Goal: Transaction & Acquisition: Purchase product/service

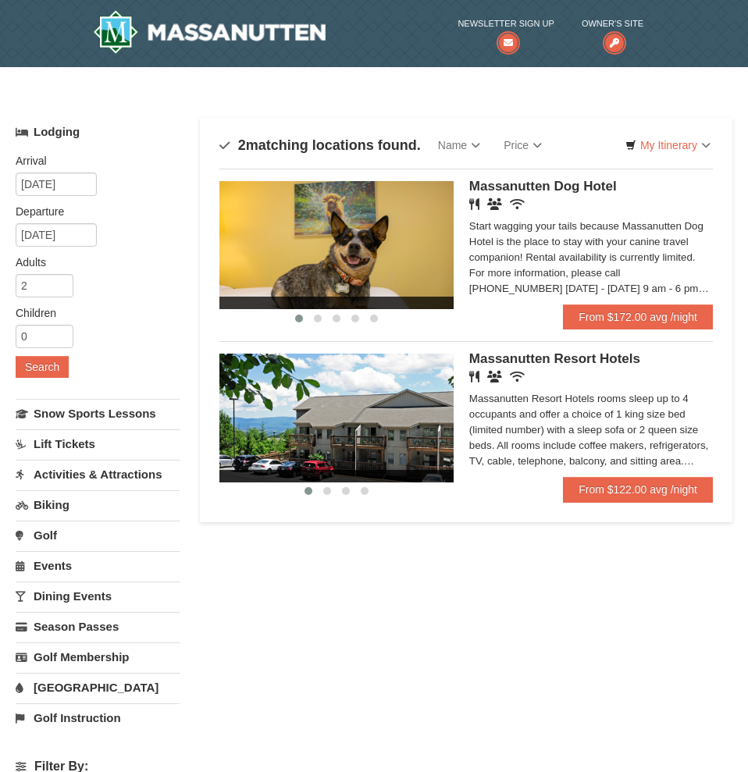
click at [434, 430] on img at bounding box center [336, 418] width 234 height 128
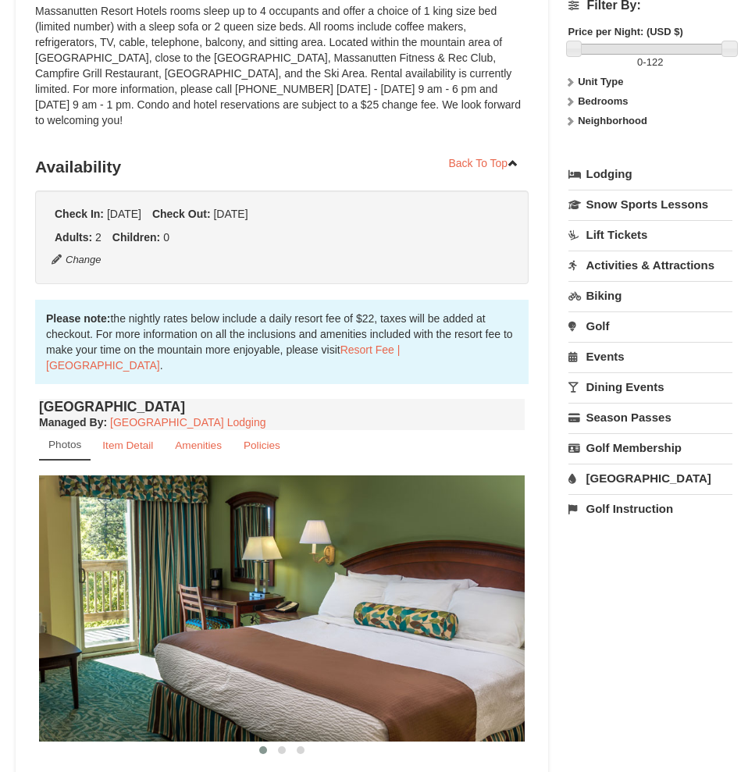
scroll to position [398, 0]
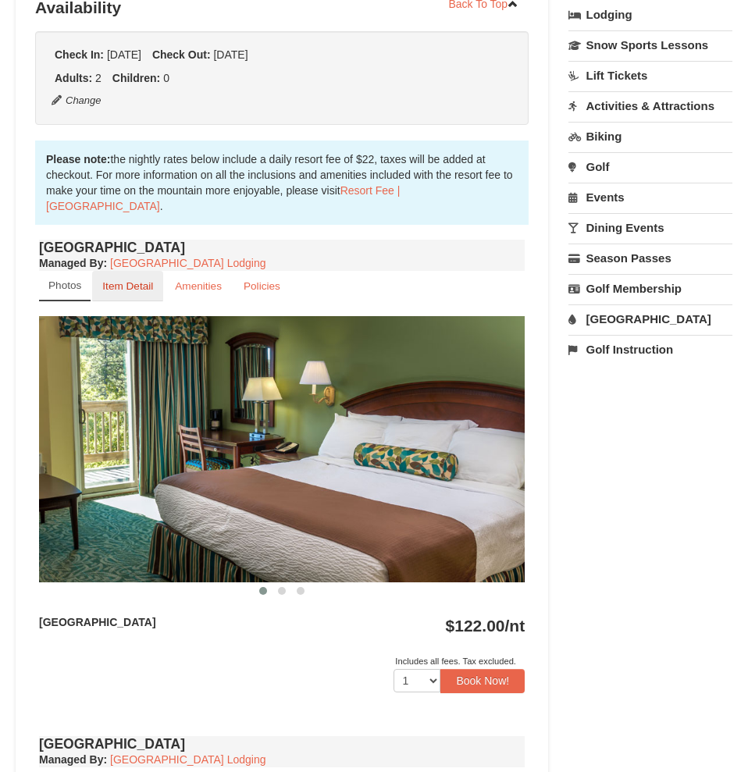
click at [141, 271] on link "Item Detail" at bounding box center [127, 286] width 71 height 30
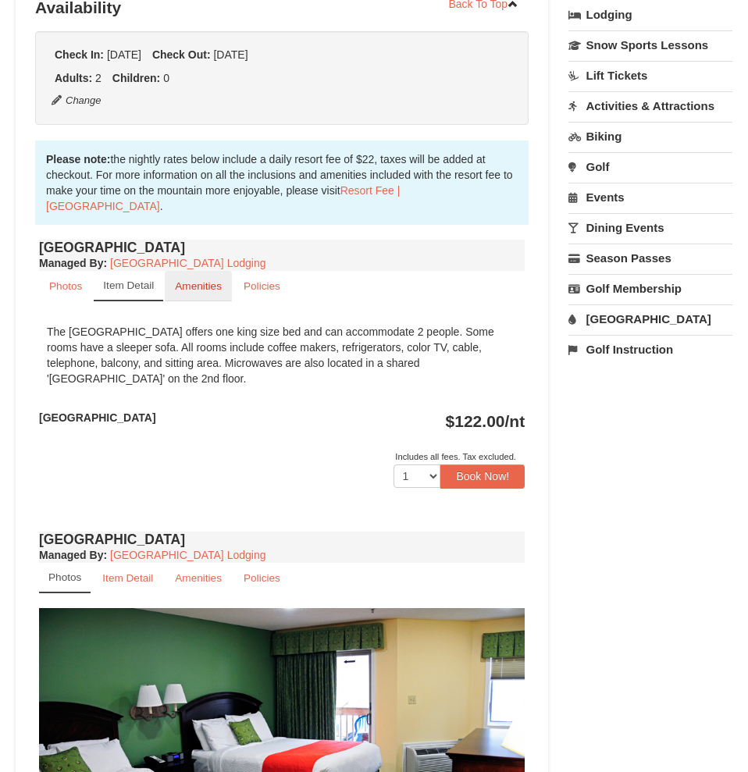
click at [191, 280] on small "Amenities" at bounding box center [198, 286] width 47 height 12
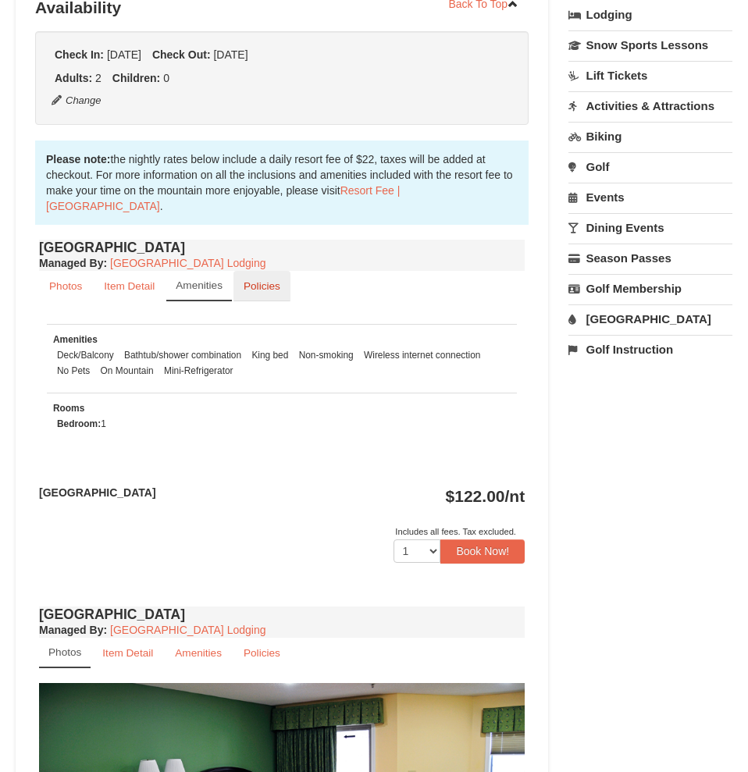
click at [253, 277] on link "Policies" at bounding box center [262, 286] width 57 height 30
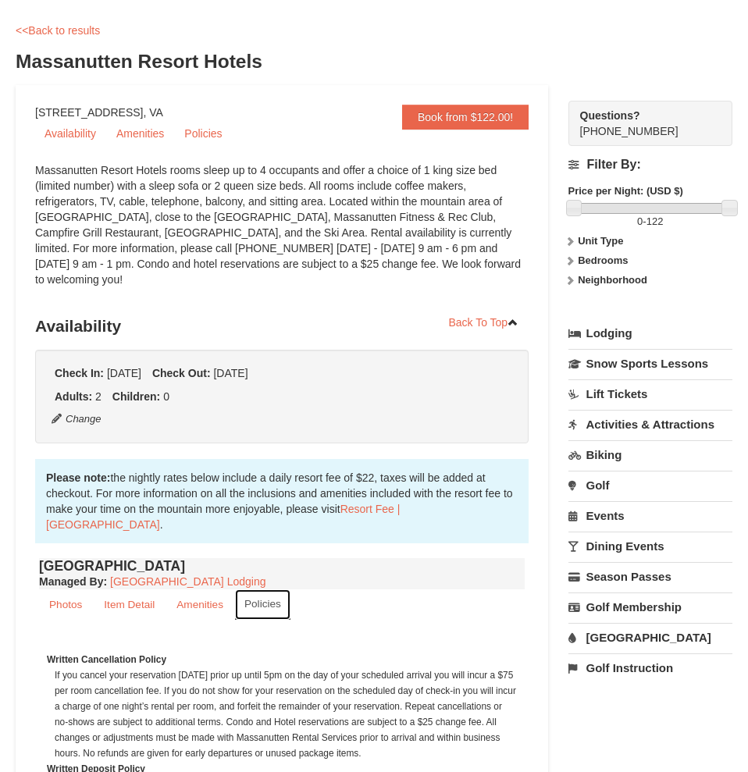
scroll to position [159, 0]
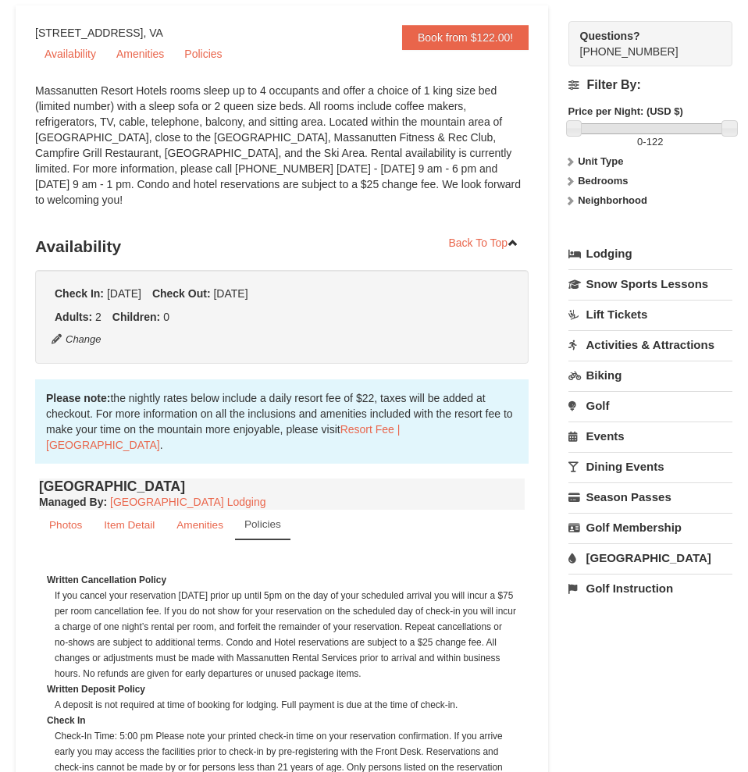
click at [636, 345] on link "Activities & Attractions" at bounding box center [651, 344] width 164 height 29
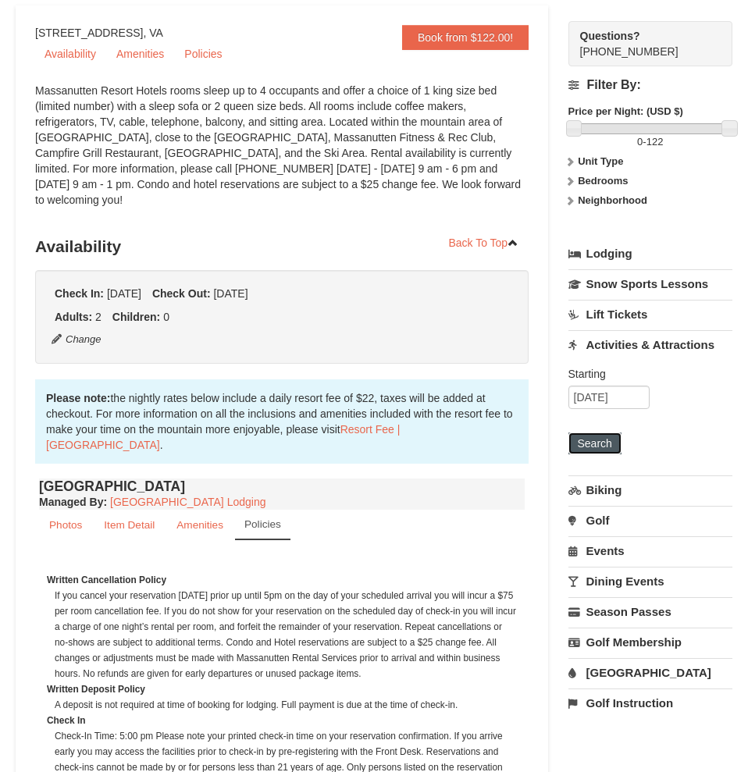
click at [616, 440] on button "Search" at bounding box center [595, 444] width 53 height 22
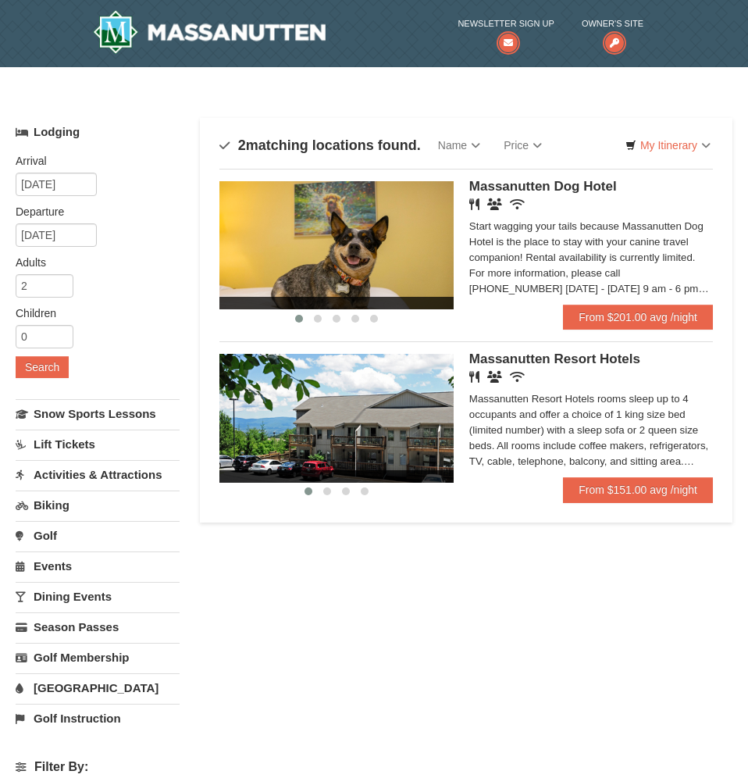
click at [82, 444] on link "Lift Tickets" at bounding box center [98, 444] width 164 height 29
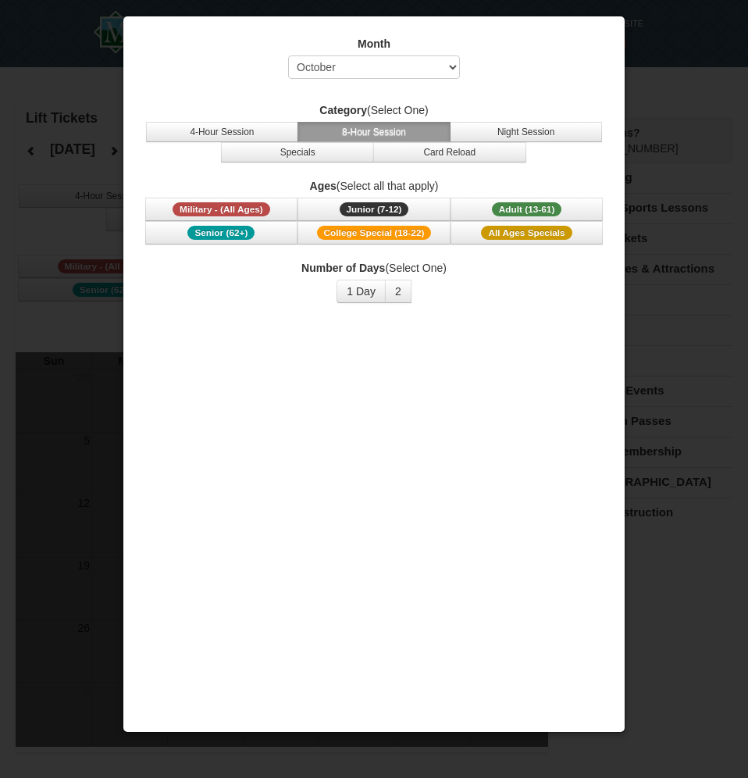
select select "10"
click at [663, 66] on div at bounding box center [374, 389] width 748 height 778
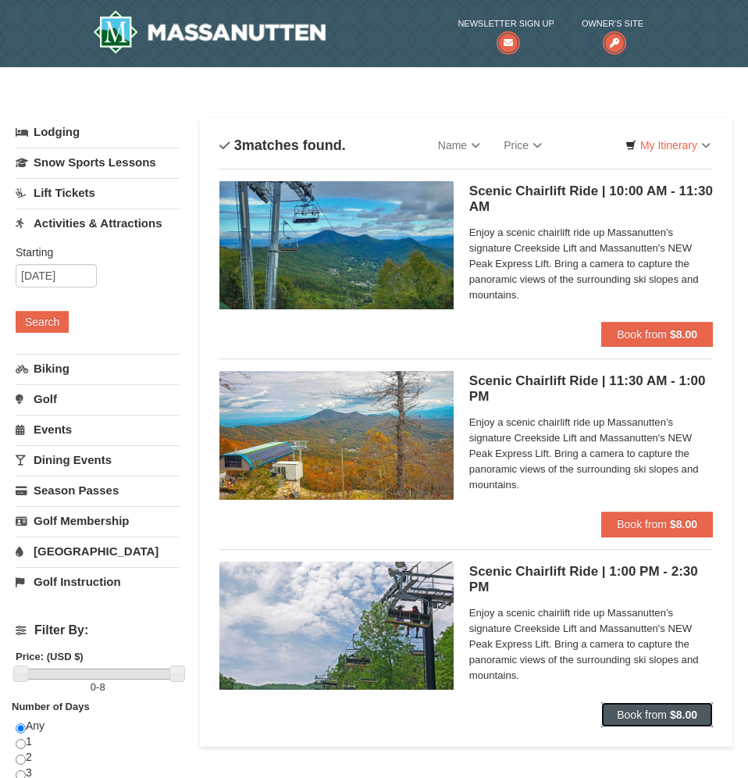
click at [669, 709] on button "Book from $8.00" at bounding box center [657, 714] width 112 height 25
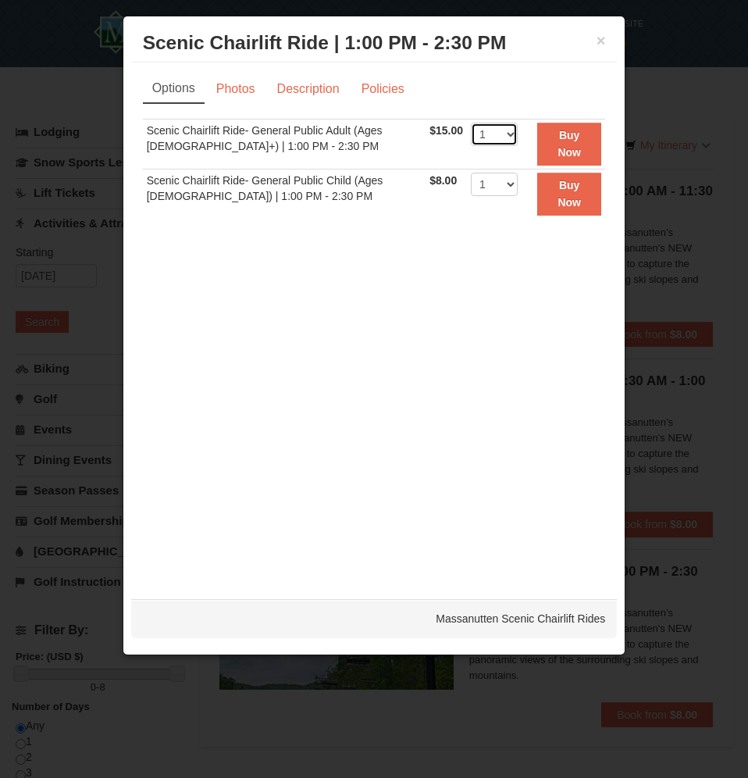
click at [471, 123] on select "1 2 3 4 5 6 7 8 9 10 11 12 13 14 15 16 17 18 19 20 21 22" at bounding box center [494, 134] width 47 height 23
select select "2"
click option "2" at bounding box center [0, 0] width 0 height 0
click at [556, 142] on button "Buy Now" at bounding box center [569, 144] width 64 height 43
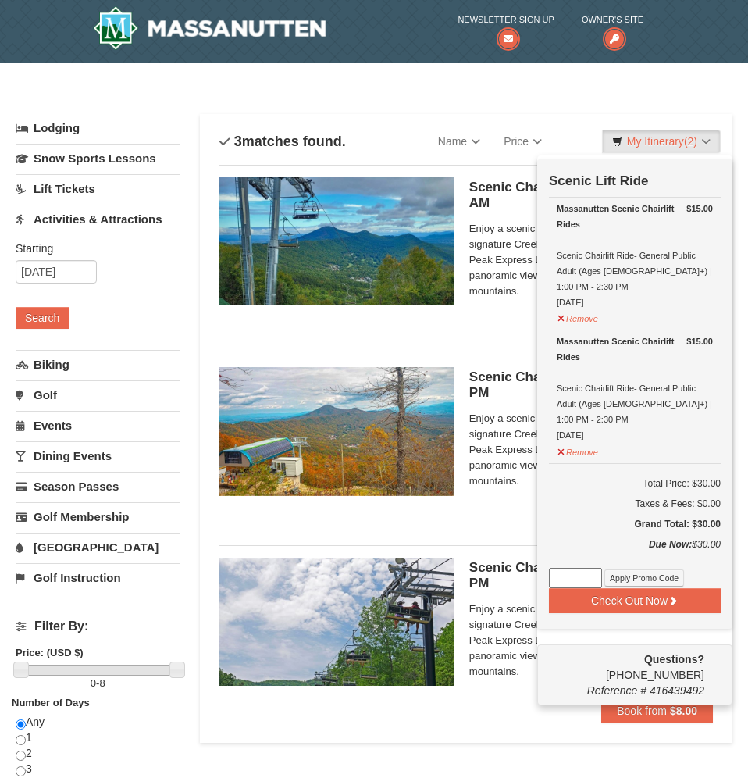
scroll to position [5, 0]
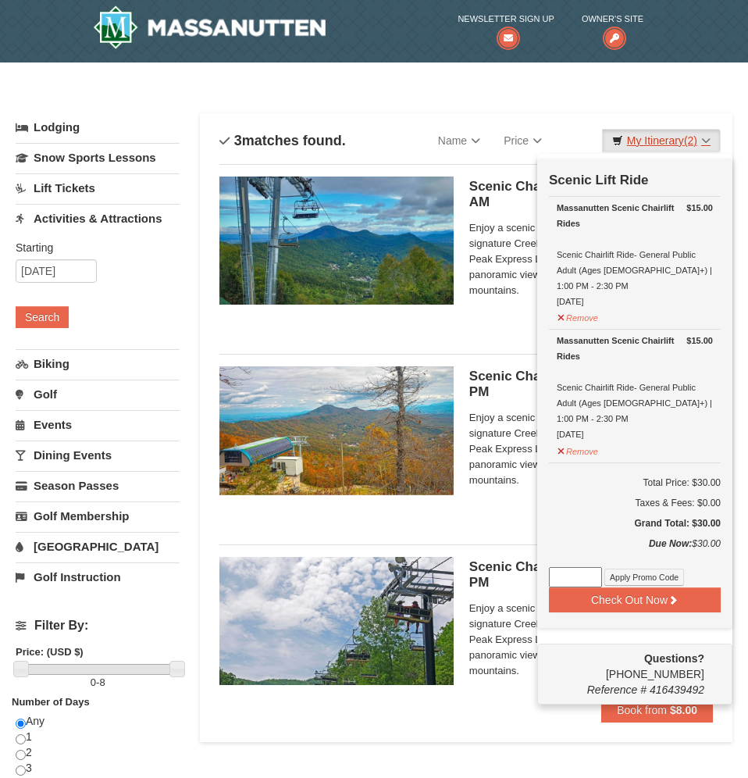
click at [694, 144] on span "(2)" at bounding box center [690, 140] width 13 height 12
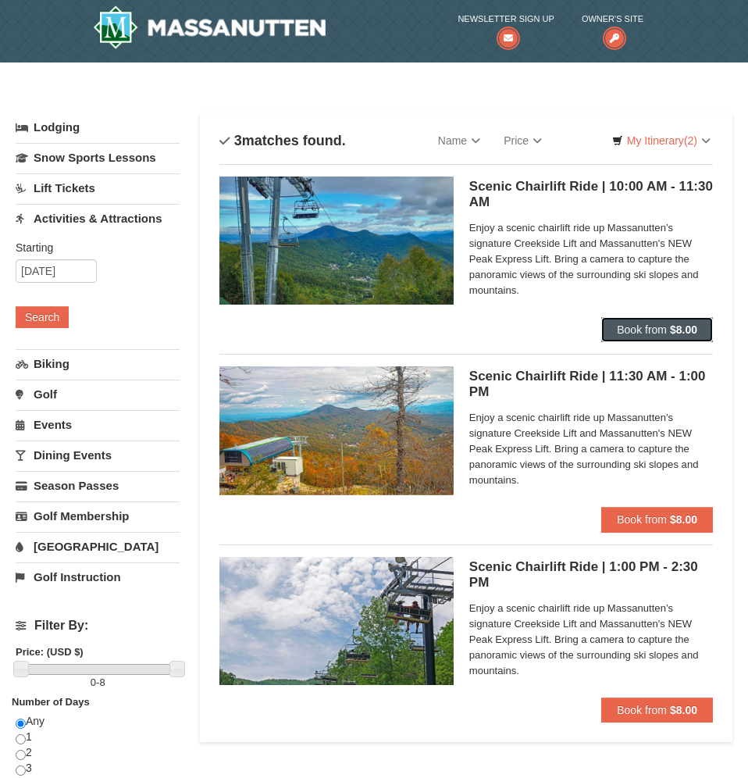
click at [655, 332] on span "Book from" at bounding box center [642, 329] width 50 height 12
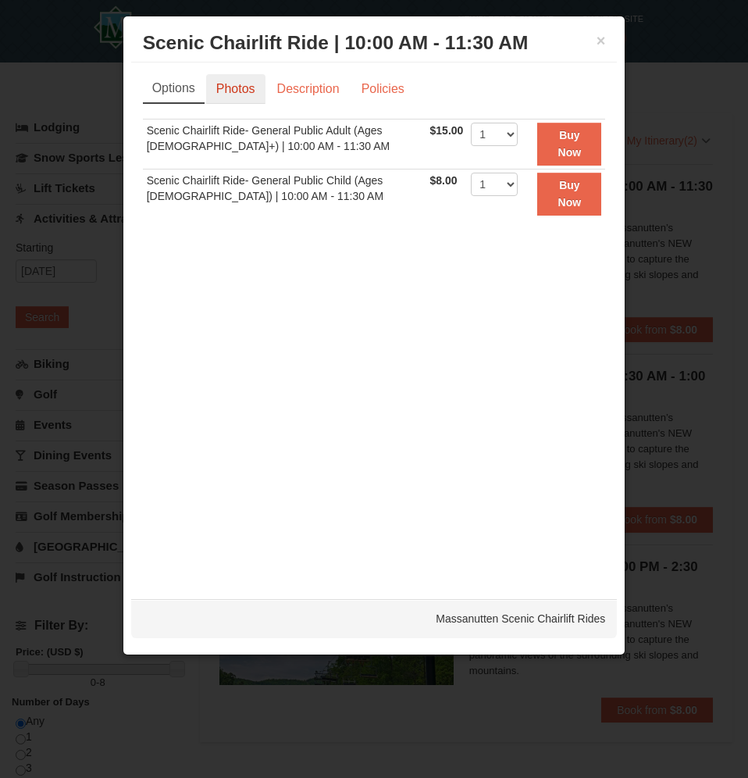
click at [246, 90] on link "Photos" at bounding box center [235, 89] width 59 height 30
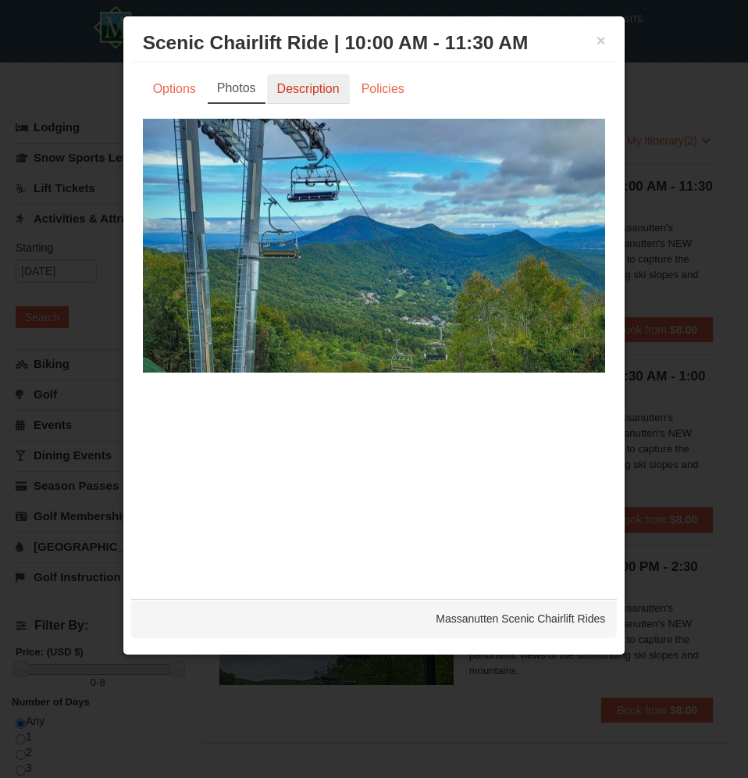
click at [313, 79] on link "Description" at bounding box center [308, 89] width 83 height 30
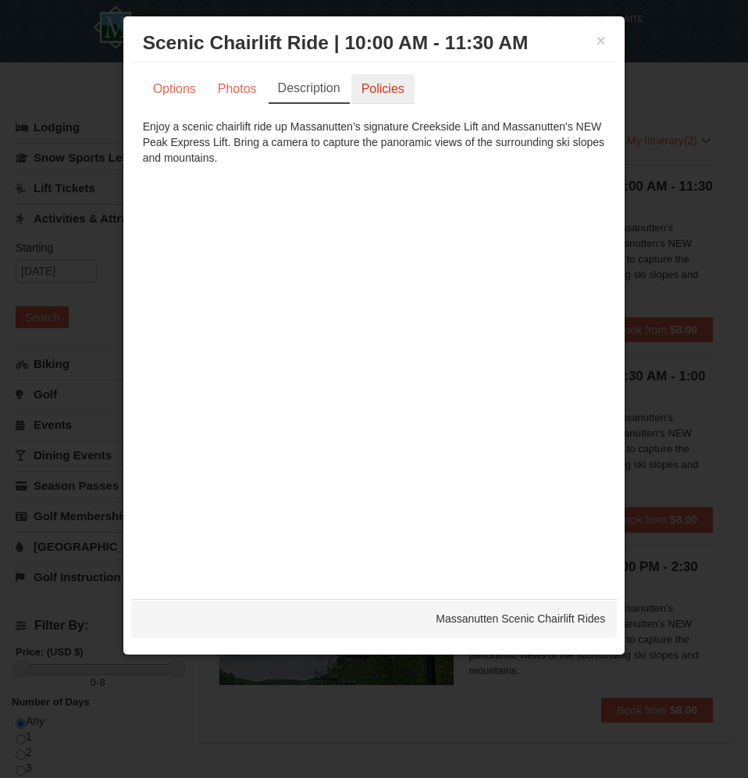
click at [385, 89] on link "Policies" at bounding box center [382, 89] width 63 height 30
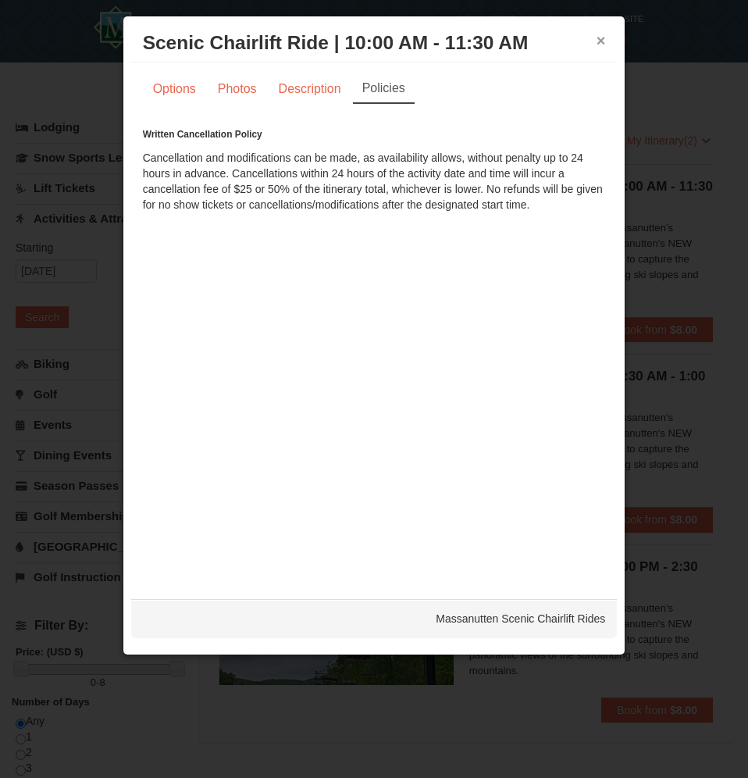
click at [605, 44] on button "×" at bounding box center [601, 41] width 9 height 16
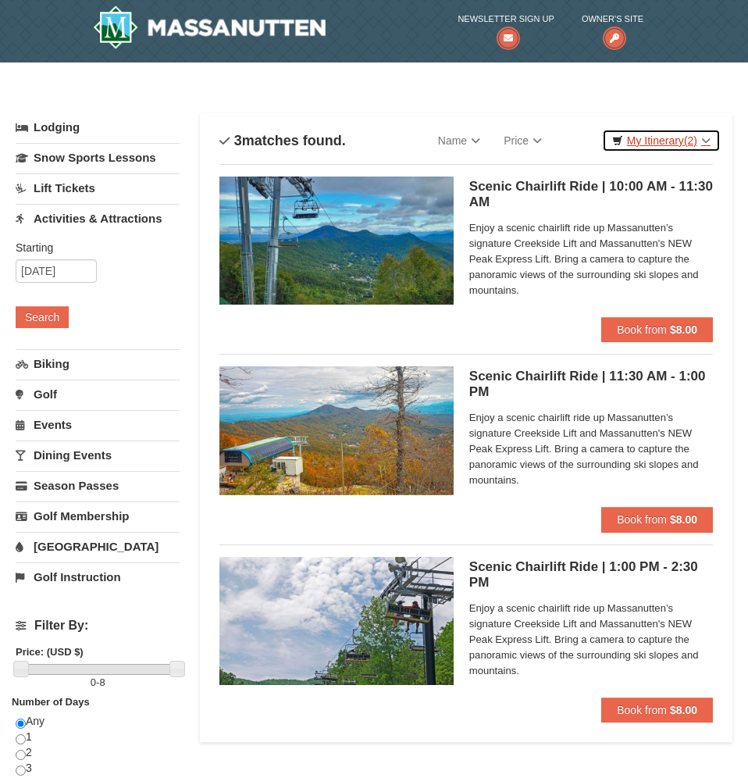
click at [668, 144] on link "My Itinerary (2)" at bounding box center [661, 140] width 119 height 23
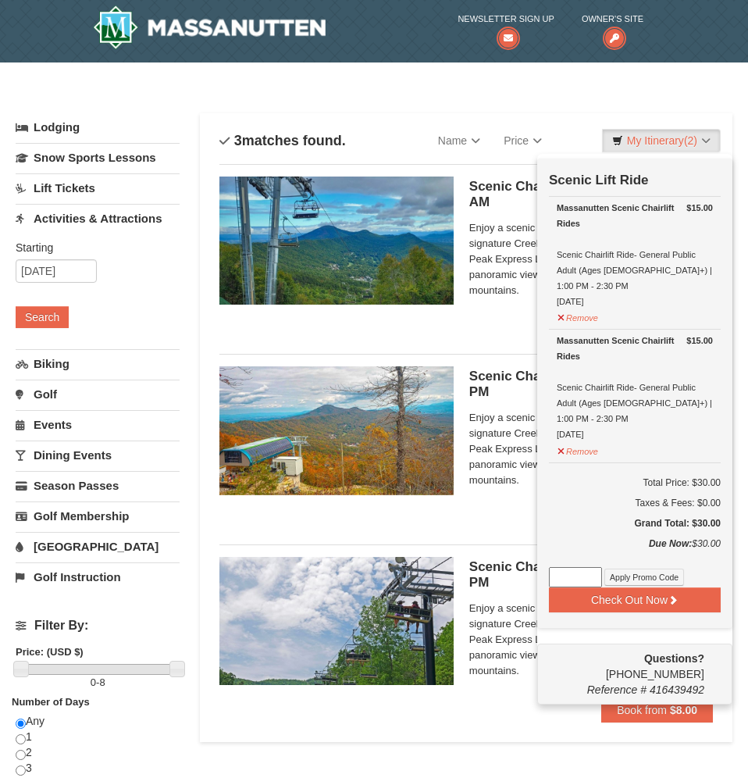
click at [641, 169] on td "Scenic Lift Ride" at bounding box center [635, 178] width 172 height 38
click at [662, 584] on div "Check Out Now Scenic Lift Ride $15.00 Massanutten Scenic Chairlift Rides Scenic…" at bounding box center [634, 394] width 195 height 470
click at [663, 587] on button "Check Out Now" at bounding box center [635, 599] width 172 height 25
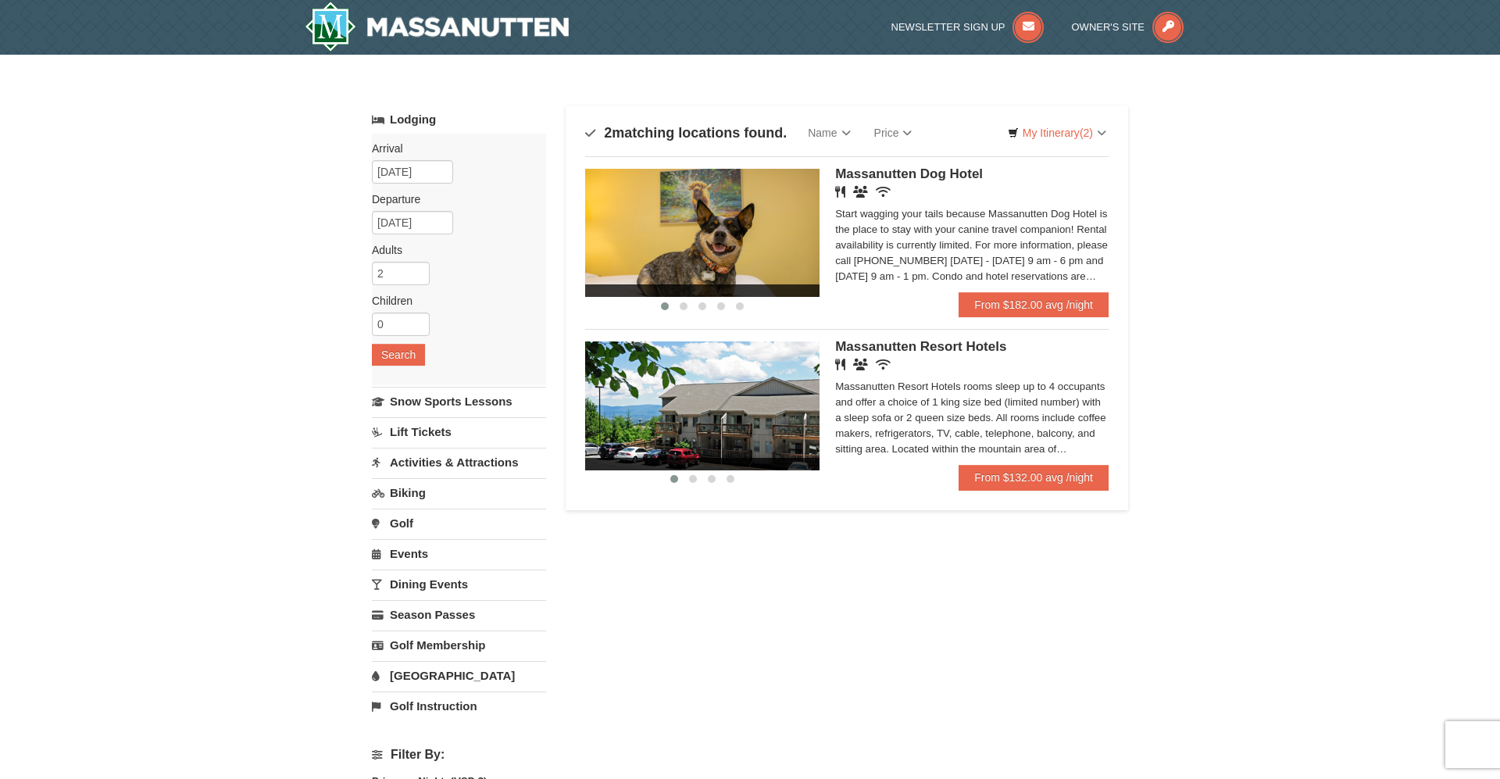
click at [758, 415] on img at bounding box center [702, 405] width 234 height 128
